Goal: Task Accomplishment & Management: Manage account settings

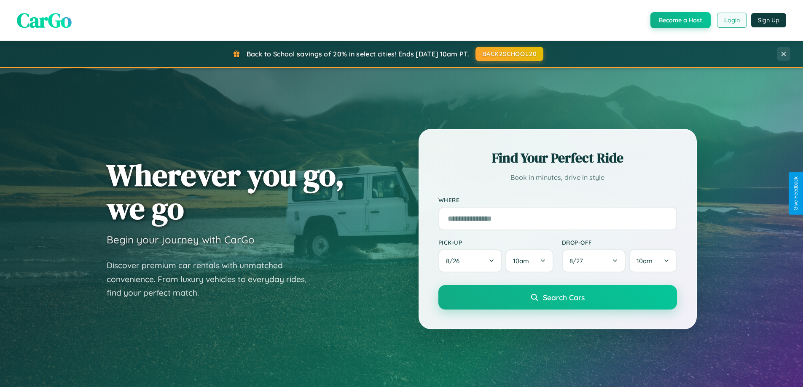
click at [731, 20] on button "Login" at bounding box center [732, 20] width 30 height 15
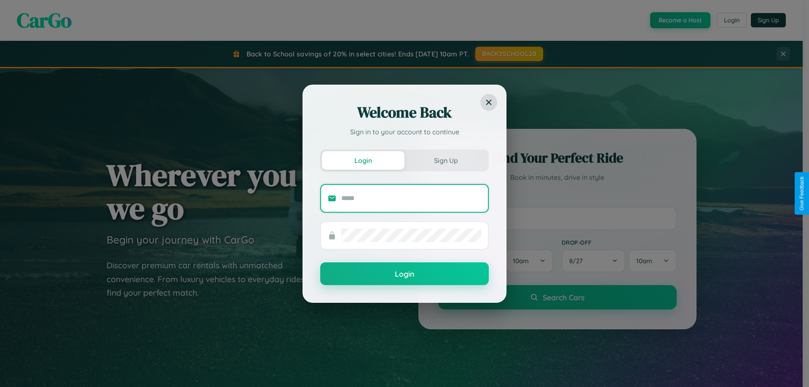
click at [411, 198] on input "text" at bounding box center [411, 198] width 140 height 13
type input "**********"
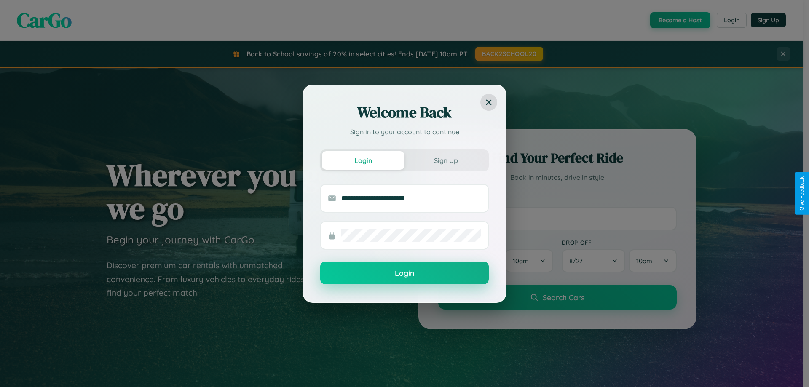
click at [405, 273] on button "Login" at bounding box center [404, 273] width 169 height 23
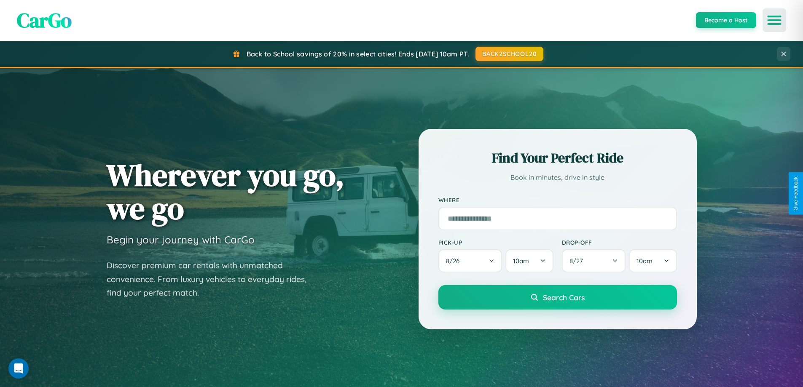
click at [774, 20] on icon "Open menu" at bounding box center [774, 20] width 12 height 8
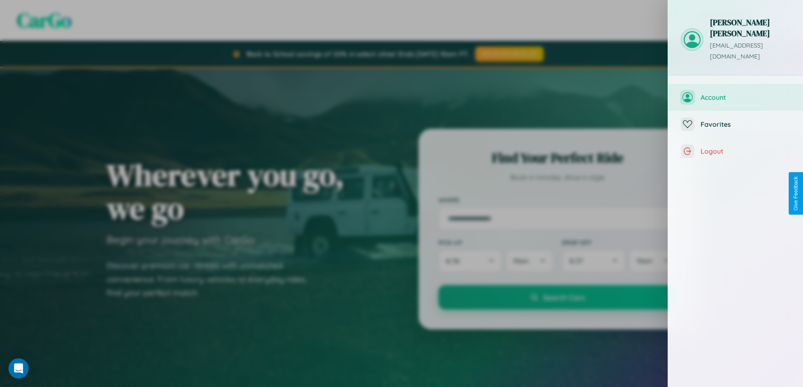
click at [735, 93] on span "Account" at bounding box center [745, 97] width 90 height 8
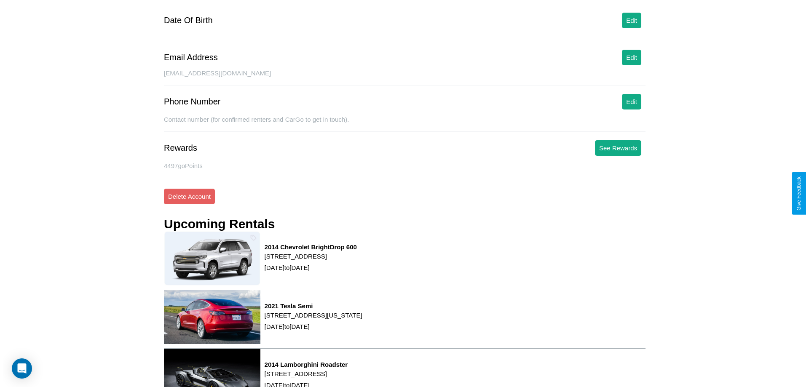
scroll to position [107, 0]
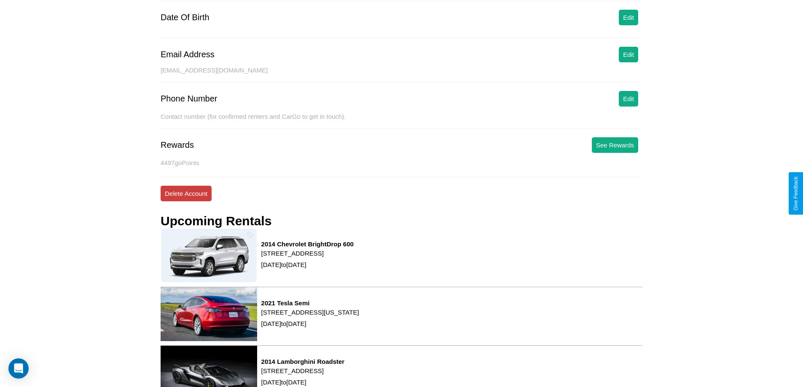
click at [186, 193] on button "Delete Account" at bounding box center [186, 194] width 51 height 16
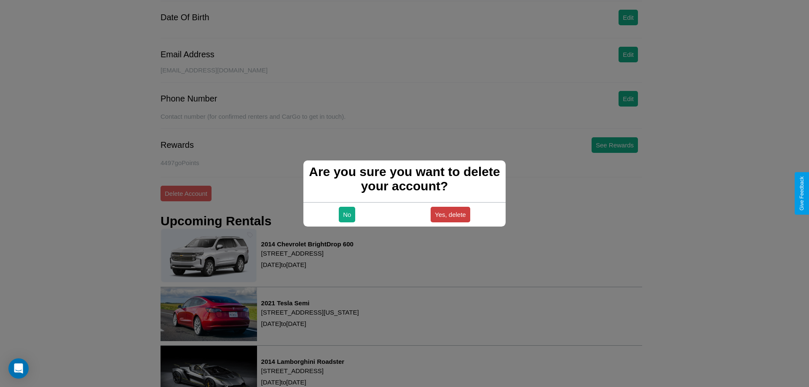
click at [450, 214] on button "Yes, delete" at bounding box center [451, 215] width 40 height 16
